Goal: Subscribe to service/newsletter

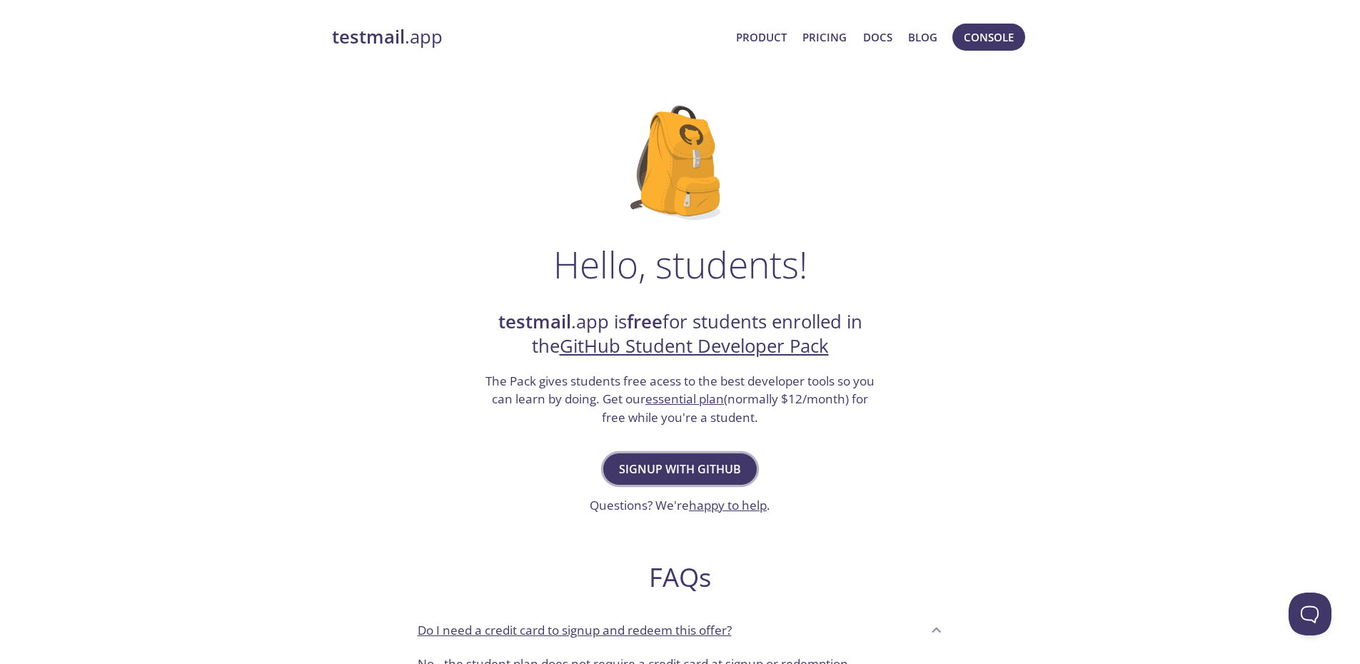
click at [701, 468] on span "Signup with GitHub" at bounding box center [680, 469] width 122 height 20
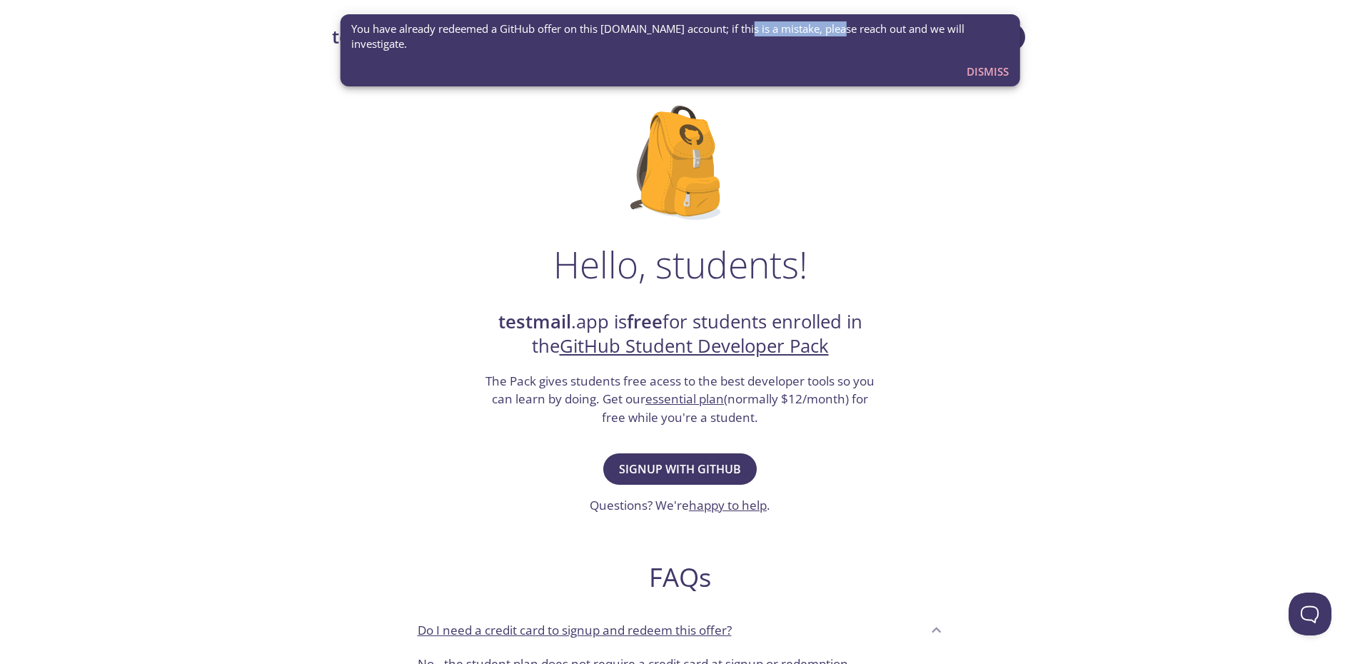
drag, startPoint x: 739, startPoint y: 33, endPoint x: 837, endPoint y: 22, distance: 98.4
click at [837, 22] on span "You have already redeemed a GitHub offer on this [DOMAIN_NAME] account; if this…" at bounding box center [680, 36] width 658 height 31
click at [855, 32] on span "You have already redeemed a GitHub offer on this [DOMAIN_NAME] account; if this…" at bounding box center [680, 36] width 658 height 31
click at [985, 66] on button "Dismiss" at bounding box center [988, 71] width 54 height 27
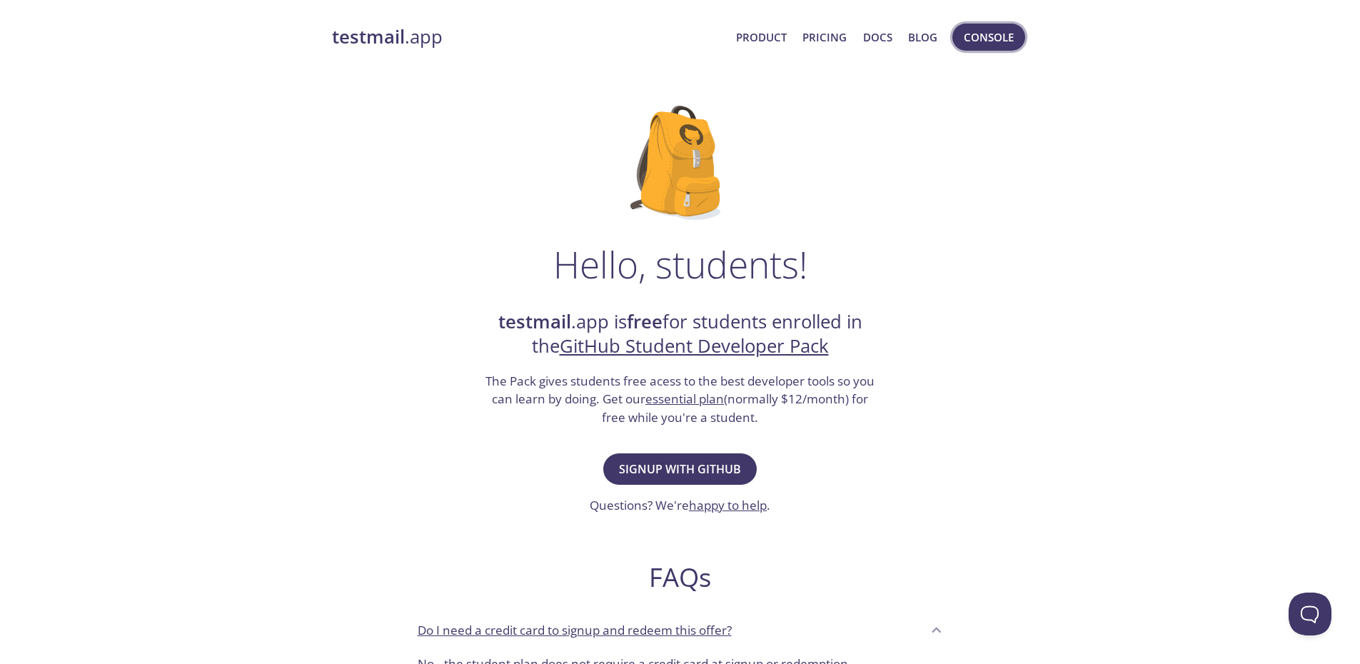
click at [977, 50] on button "Console" at bounding box center [988, 37] width 73 height 27
